Goal: Navigation & Orientation: Find specific page/section

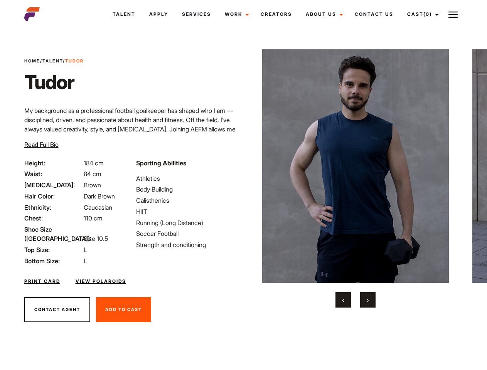
click at [421, 14] on link "Cast (0)" at bounding box center [421, 14] width 43 height 21
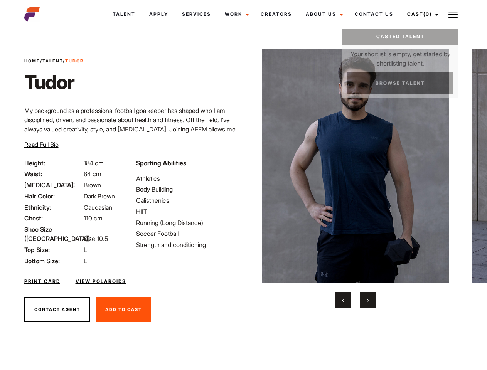
click at [453, 14] on img at bounding box center [452, 14] width 9 height 9
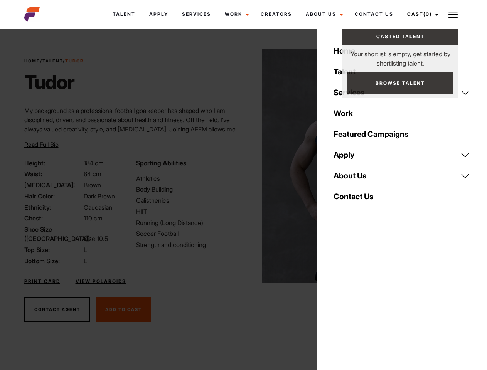
click at [355, 179] on img at bounding box center [355, 166] width 187 height 234
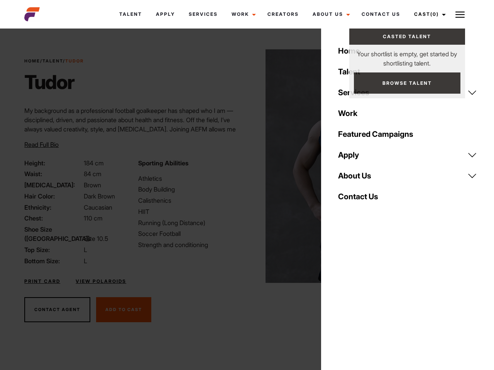
click at [243, 166] on div "Sporting Abilities Athletics Body Building Calisthenics HIIT Running (Long Dist…" at bounding box center [189, 211] width 113 height 107
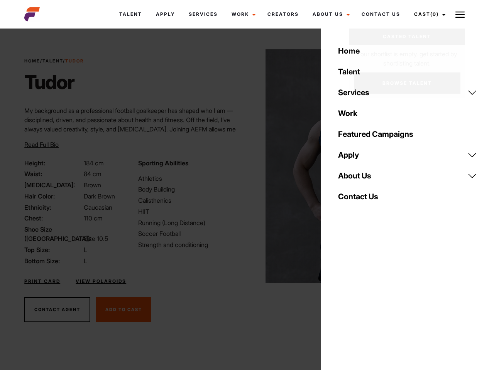
click at [343, 300] on div "Home Talent Services Talent Casting Photography Videography Creative Hair and M…" at bounding box center [407, 185] width 173 height 370
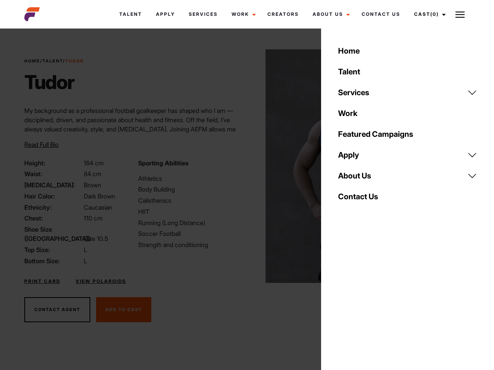
click at [368, 300] on div "Home Talent Services Talent Casting Photography Videography Creative Hair and M…" at bounding box center [407, 185] width 173 height 370
